Goal: Information Seeking & Learning: Learn about a topic

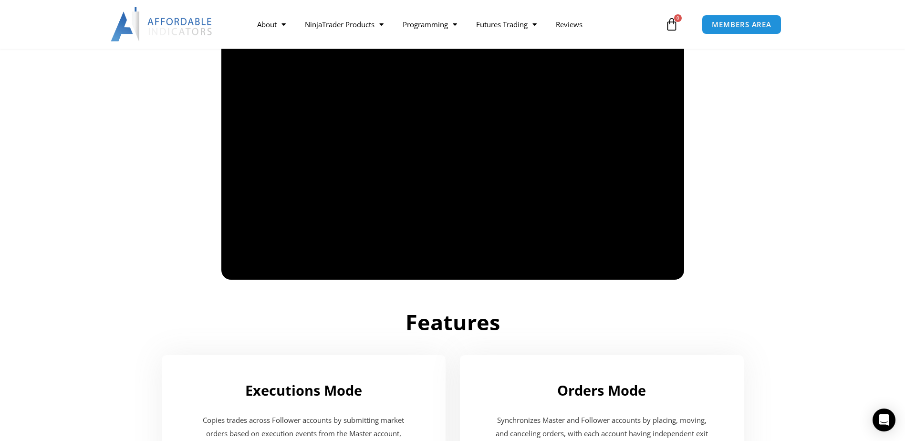
scroll to position [620, 0]
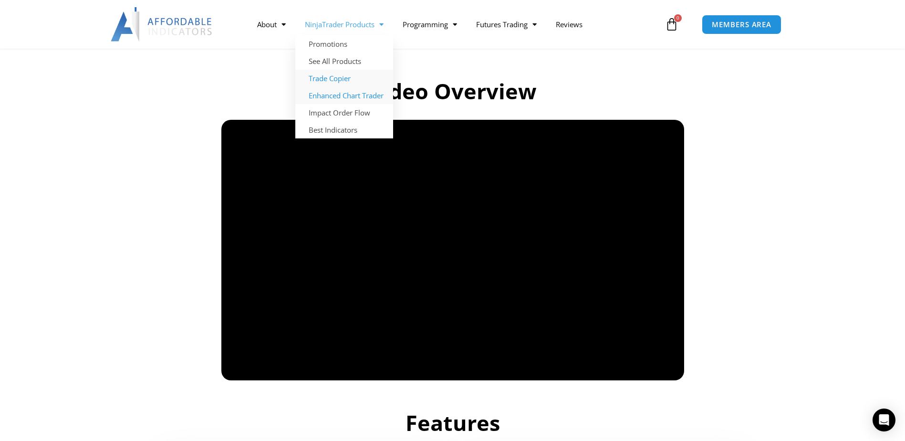
click at [333, 96] on link "Enhanced Chart Trader" at bounding box center [344, 95] width 98 height 17
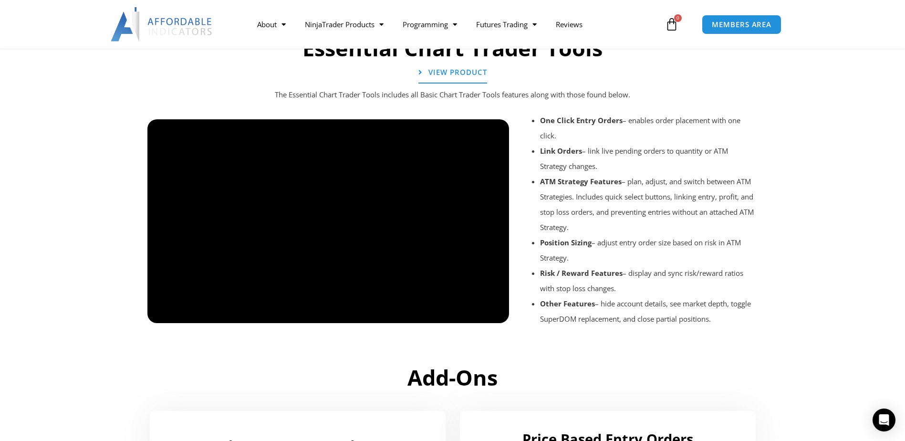
scroll to position [906, 0]
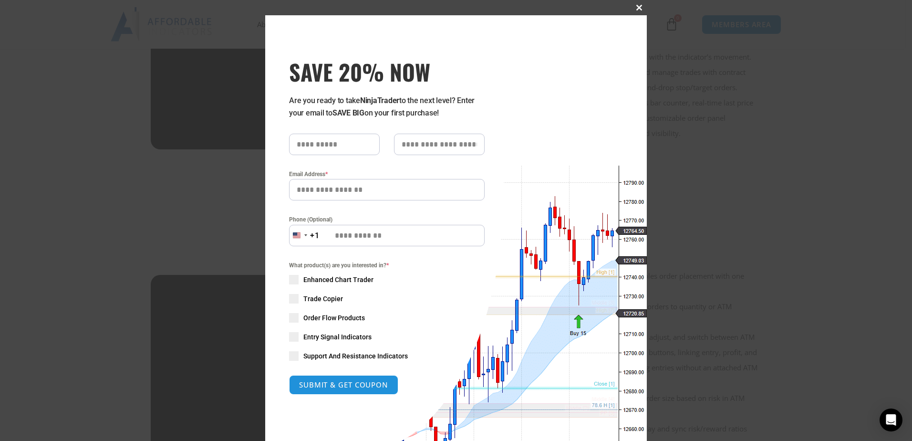
click at [633, 4] on button "Close this module" at bounding box center [639, 7] width 15 height 15
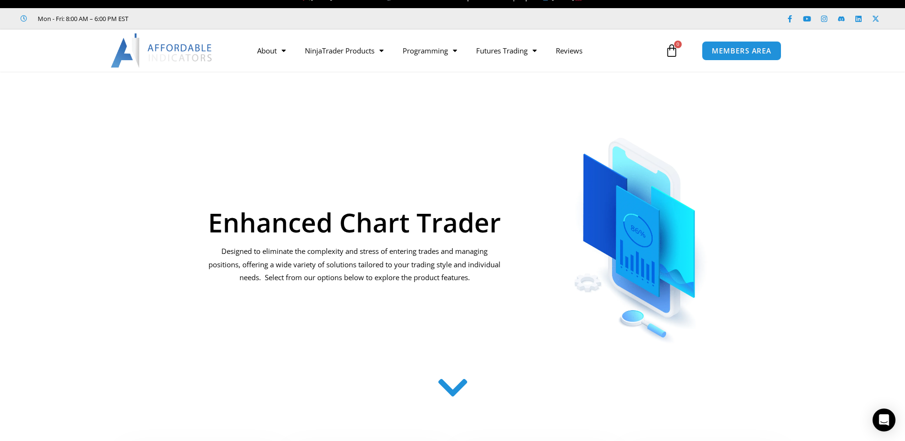
scroll to position [0, 0]
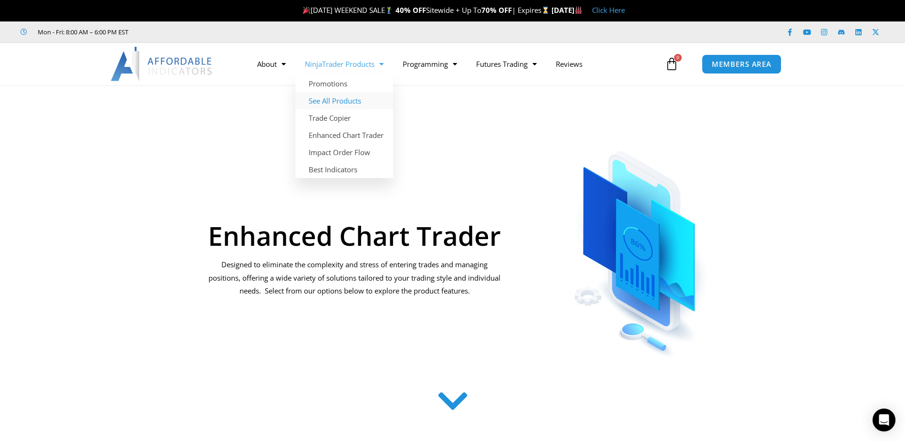
click at [340, 101] on link "See All Products" at bounding box center [344, 100] width 98 height 17
